Goal: Task Accomplishment & Management: Manage account settings

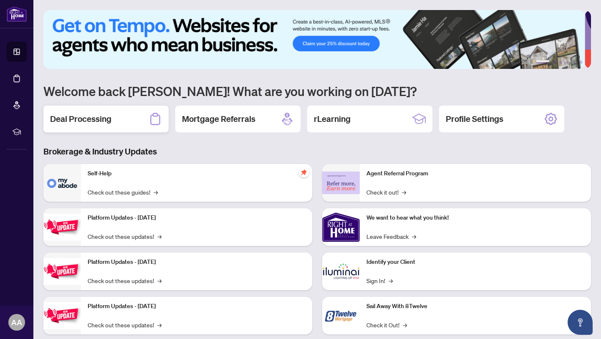
click at [115, 115] on div "Deal Processing" at bounding box center [105, 119] width 125 height 27
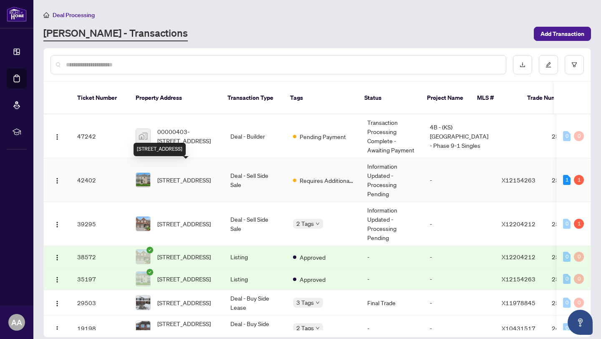
click at [182, 175] on span "[STREET_ADDRESS]" at bounding box center [183, 179] width 53 height 9
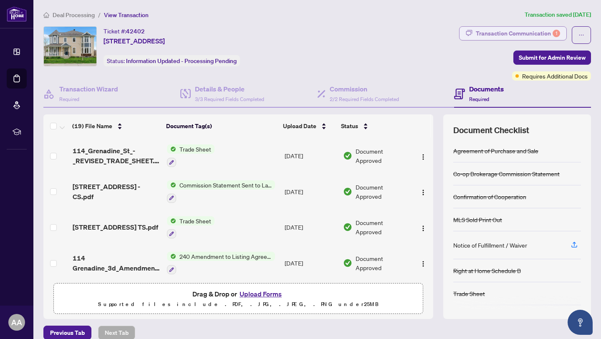
click at [506, 31] on div "Transaction Communication 1" at bounding box center [518, 33] width 84 height 13
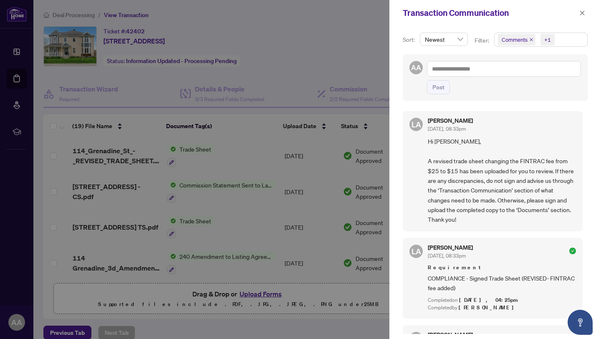
click at [325, 28] on div at bounding box center [300, 169] width 601 height 339
click at [102, 152] on div at bounding box center [300, 169] width 601 height 339
click at [583, 11] on icon "close" at bounding box center [582, 13] width 6 height 6
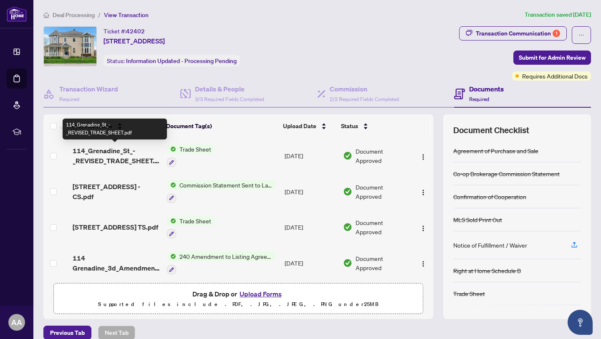
click at [110, 152] on span "114_Grenadine_St_-_REVISED_TRADE_SHEET.pdf" at bounding box center [117, 156] width 88 height 20
